Goal: Transaction & Acquisition: Purchase product/service

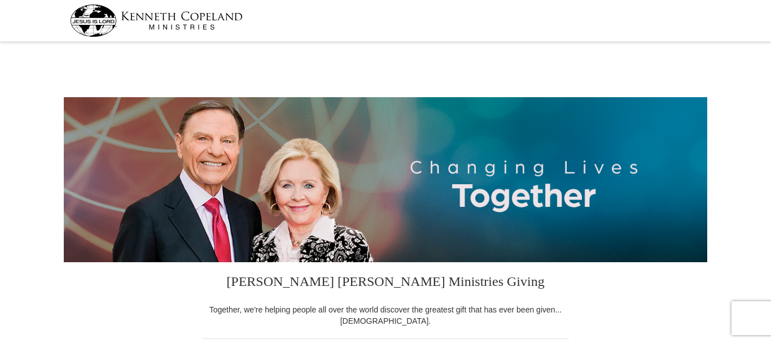
select select "[GEOGRAPHIC_DATA]"
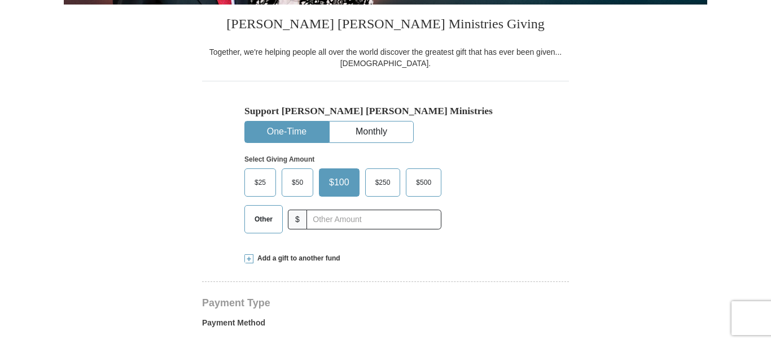
scroll to position [269, 0]
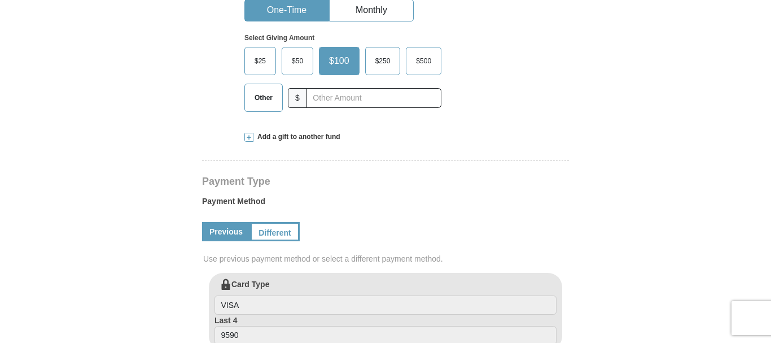
scroll to position [382, 0]
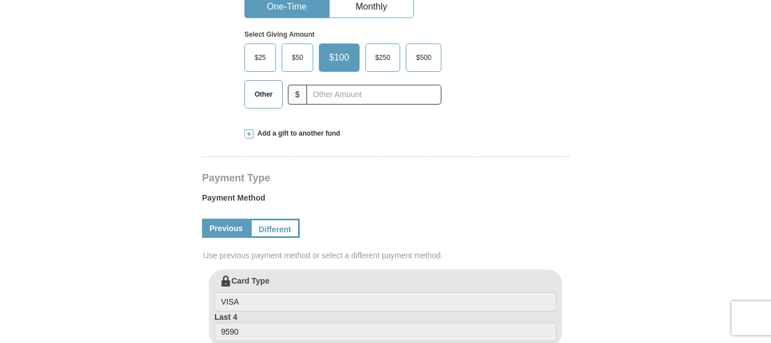
click at [224, 230] on link "Previous" at bounding box center [226, 227] width 48 height 19
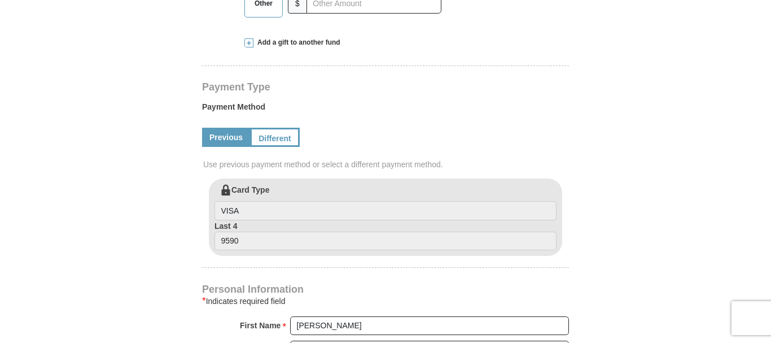
scroll to position [471, 0]
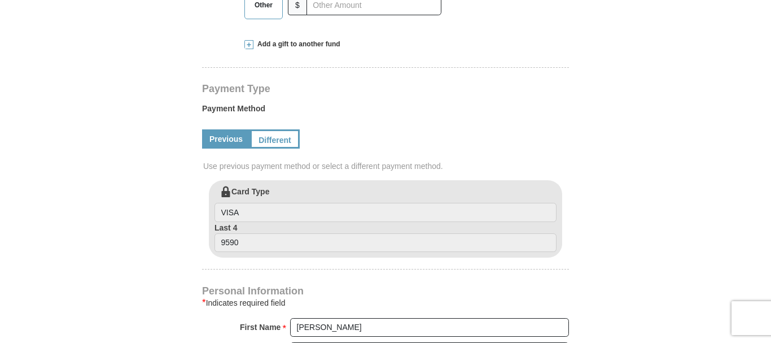
click at [80, 112] on form "[PERSON_NAME] [PERSON_NAME] Ministries Giving Together, we're helping people al…" at bounding box center [385, 182] width 643 height 1216
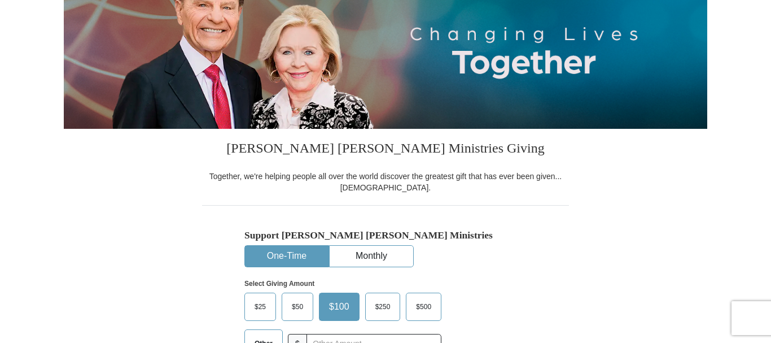
select select "[GEOGRAPHIC_DATA]"
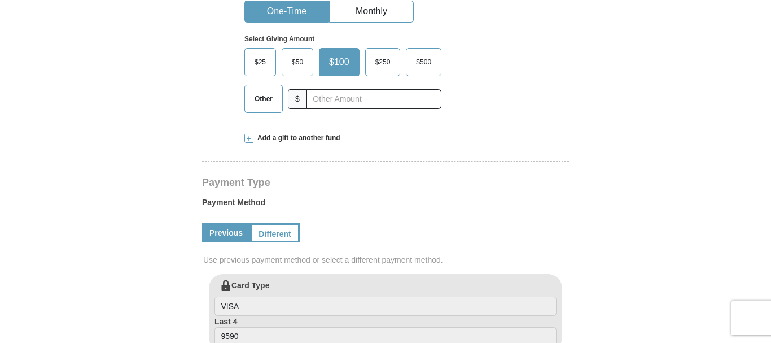
scroll to position [379, 0]
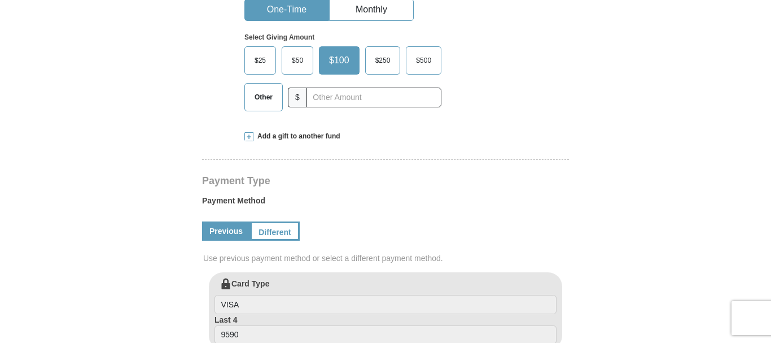
click at [248, 138] on span at bounding box center [248, 136] width 9 height 9
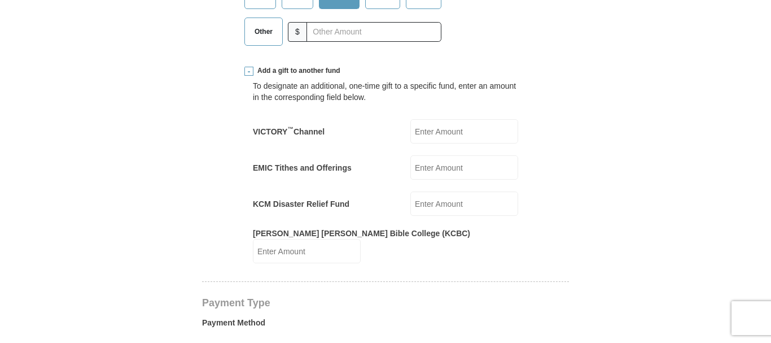
scroll to position [445, 0]
click at [116, 117] on form "[PERSON_NAME] [PERSON_NAME] Ministries Giving Together, we're helping people al…" at bounding box center [385, 301] width 643 height 1403
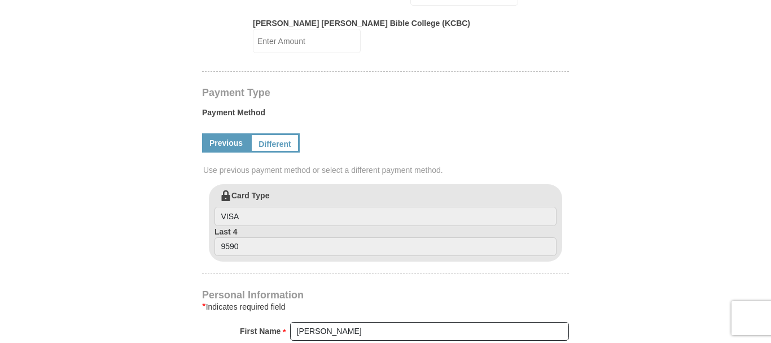
scroll to position [656, 0]
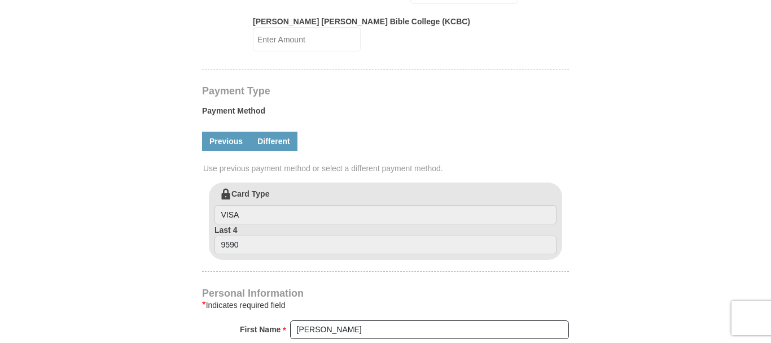
drag, startPoint x: 220, startPoint y: 121, endPoint x: 266, endPoint y: 128, distance: 46.1
click at [266, 128] on div "Previous Different" at bounding box center [385, 141] width 367 height 38
click at [274, 132] on link "Different" at bounding box center [273, 141] width 47 height 19
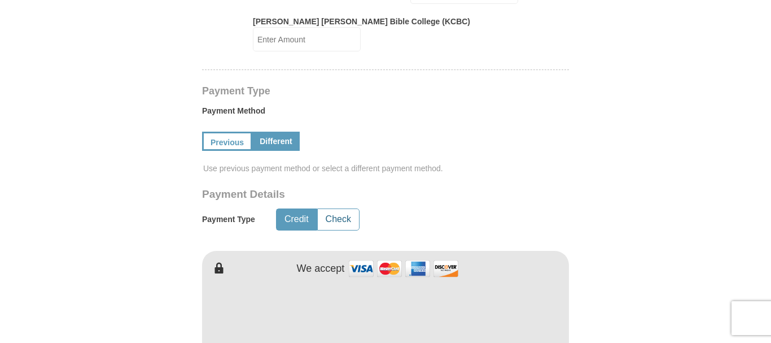
click at [333, 210] on button "Check" at bounding box center [338, 219] width 41 height 21
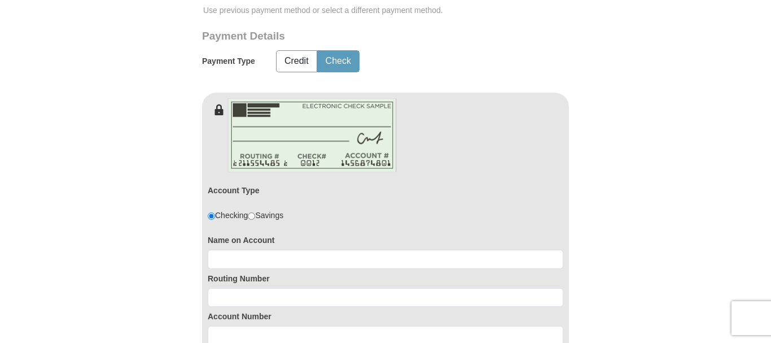
scroll to position [821, 0]
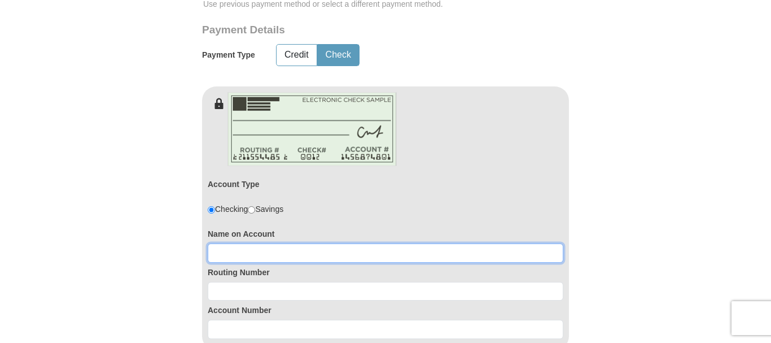
click at [233, 244] on input at bounding box center [386, 252] width 356 height 19
type input "[PERSON_NAME]"
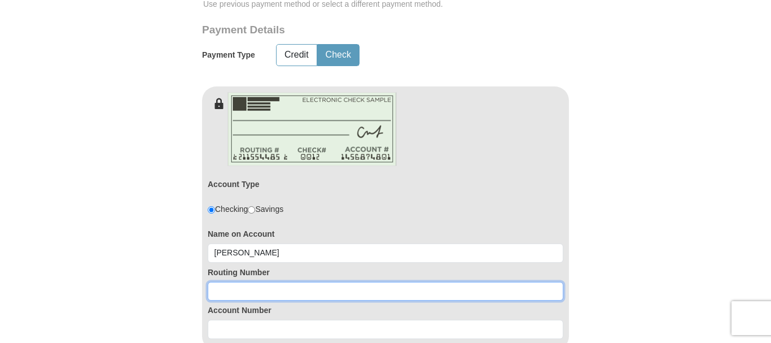
click at [211, 282] on input at bounding box center [386, 291] width 356 height 19
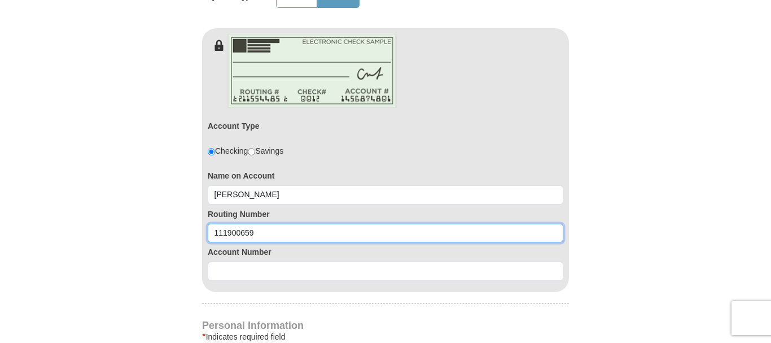
scroll to position [879, 0]
type input "111900659"
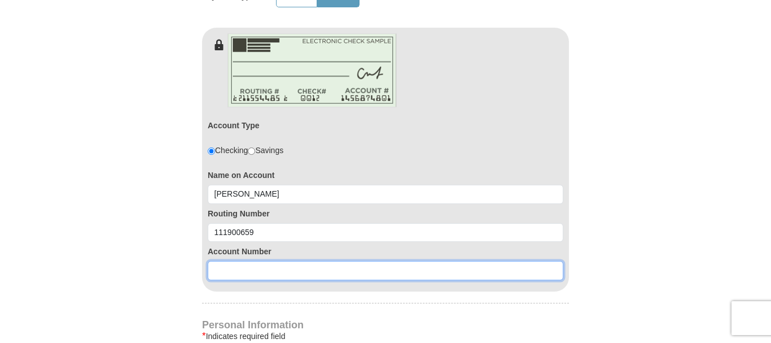
click at [224, 268] on input at bounding box center [386, 270] width 356 height 19
type input "7063059138"
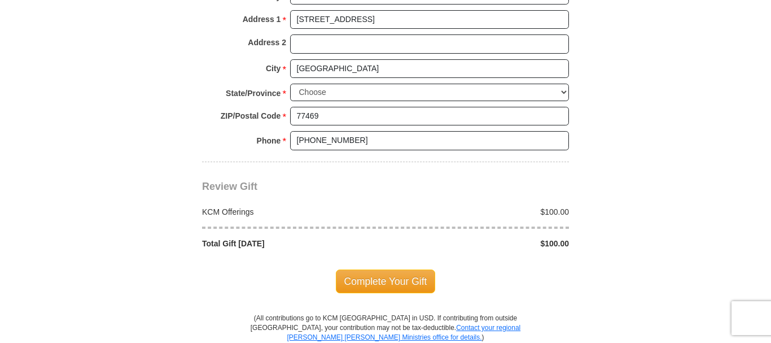
scroll to position [1342, 0]
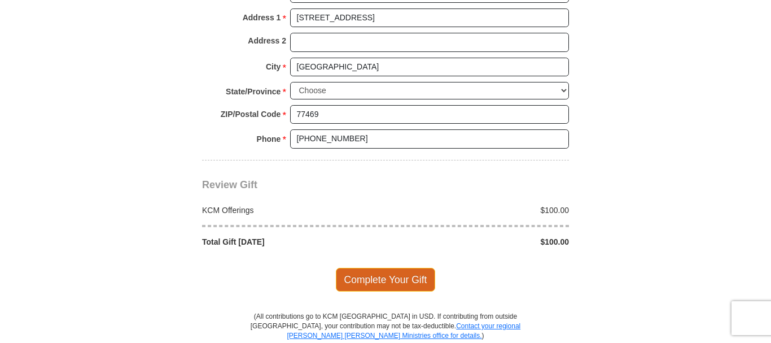
click at [384, 268] on span "Complete Your Gift" at bounding box center [386, 280] width 100 height 24
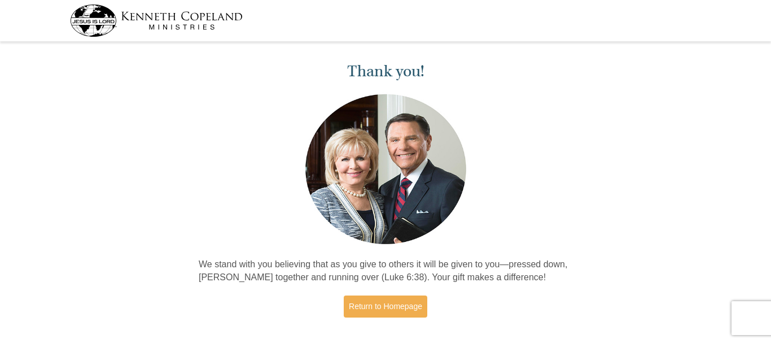
drag, startPoint x: 286, startPoint y: 119, endPoint x: 277, endPoint y: 167, distance: 48.9
click at [277, 167] on div "Thank you! We stand with you believing that as you give to others it will be gi…" at bounding box center [385, 185] width 385 height 280
click at [375, 304] on link "Return to Homepage" at bounding box center [386, 306] width 84 height 22
